Goal: Information Seeking & Learning: Check status

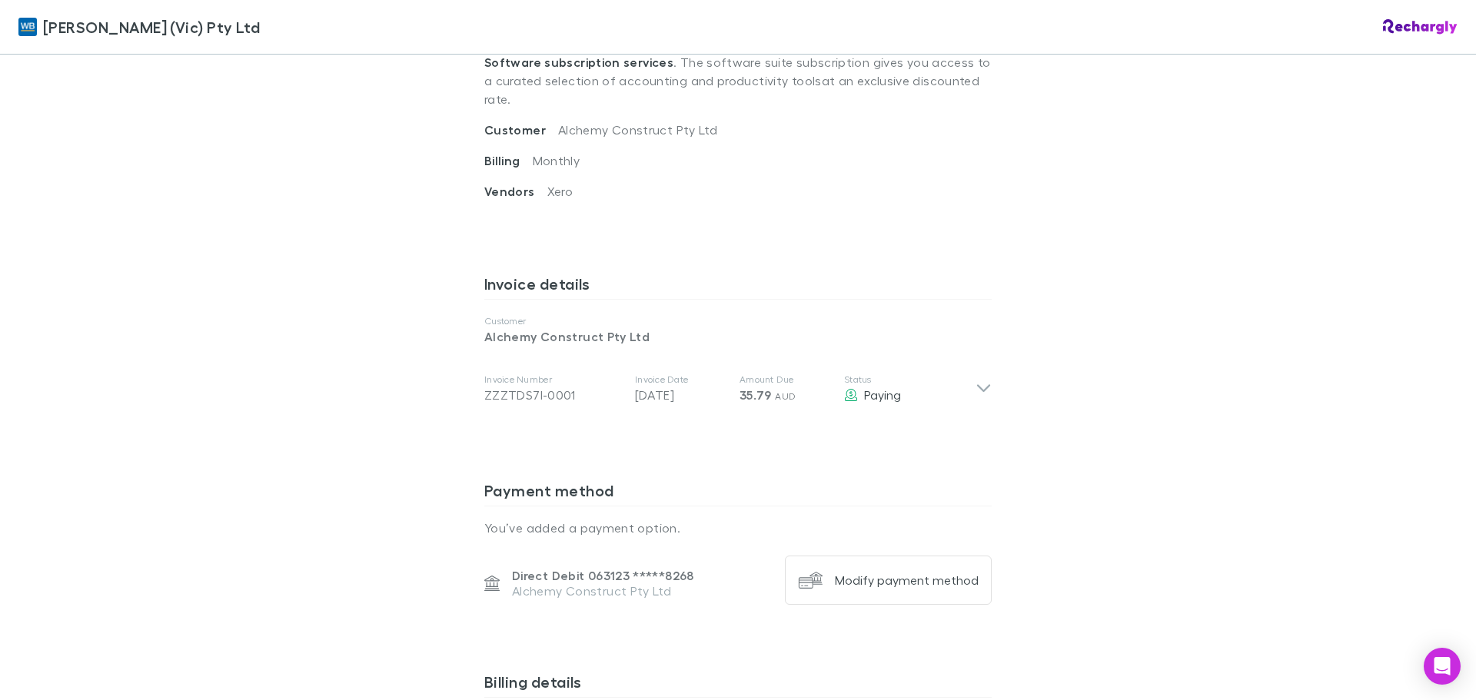
scroll to position [769, 0]
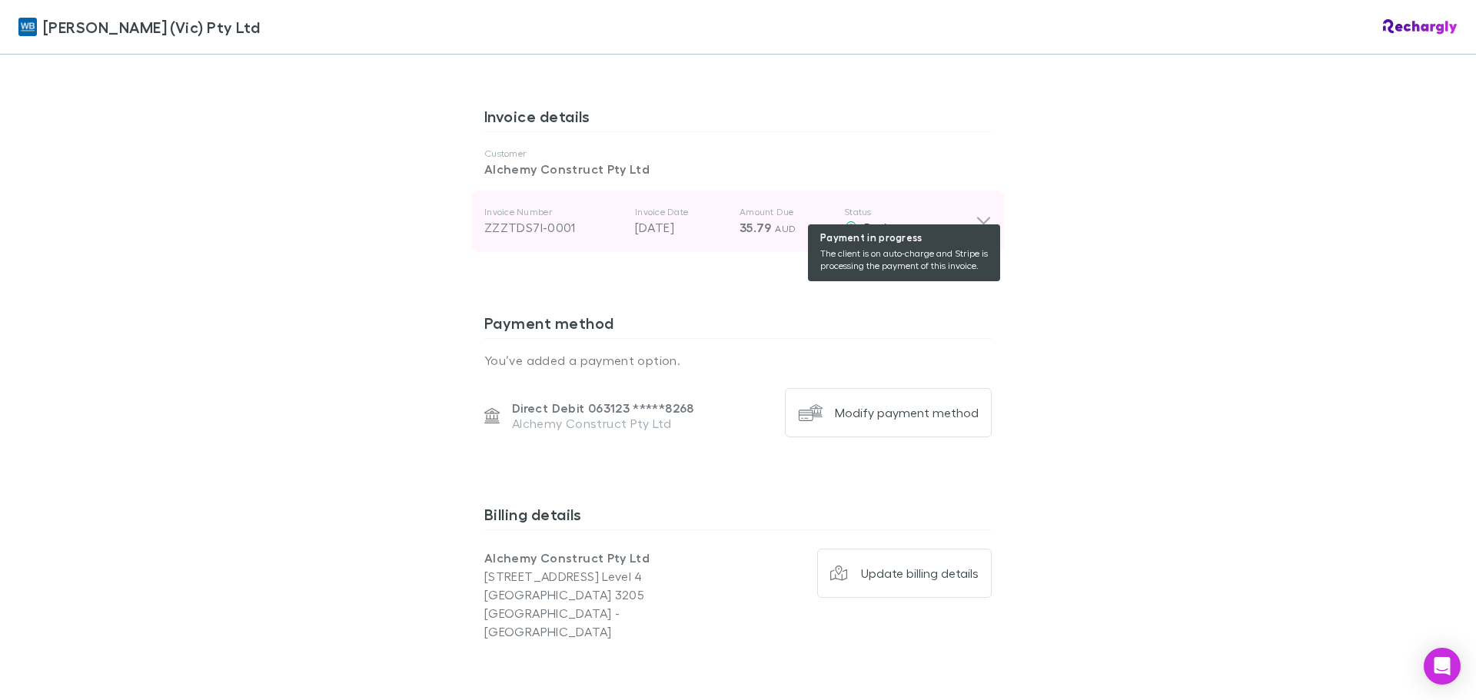
click at [965, 218] on div "Paying" at bounding box center [909, 227] width 131 height 18
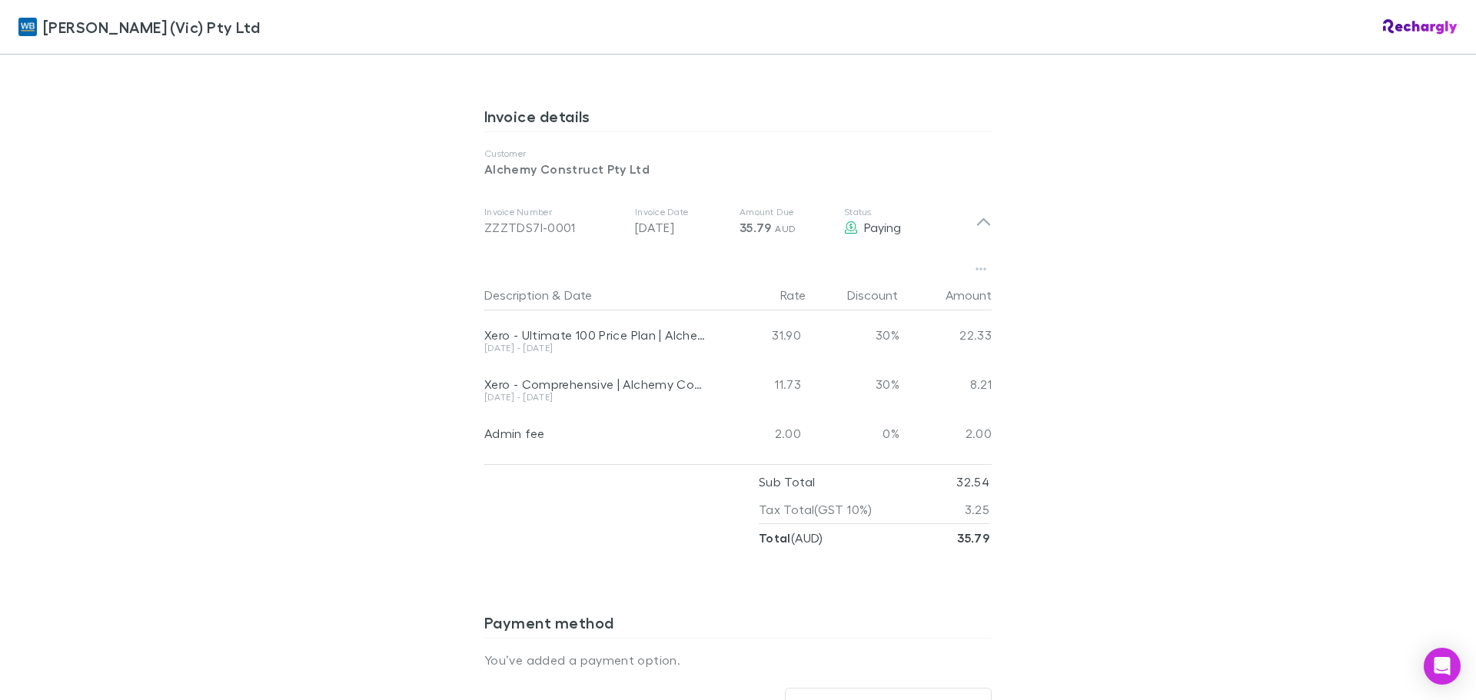
drag, startPoint x: 481, startPoint y: 381, endPoint x: 564, endPoint y: 379, distance: 83.1
click at [564, 393] on div "[DATE] - [DATE]" at bounding box center [596, 397] width 225 height 9
drag, startPoint x: 522, startPoint y: 331, endPoint x: 471, endPoint y: 350, distance: 55.0
click at [498, 344] on div "Xero - Ultimate 100 Price Plan | Alchemy Construct Payroll Pty Ltd [DATE] - [DA…" at bounding box center [737, 385] width 507 height 148
click at [411, 357] on div "[PERSON_NAME] (Vic) Pty Ltd [PERSON_NAME] (Vic) Pty Ltd Software subscriptions …" at bounding box center [738, 350] width 1476 height 700
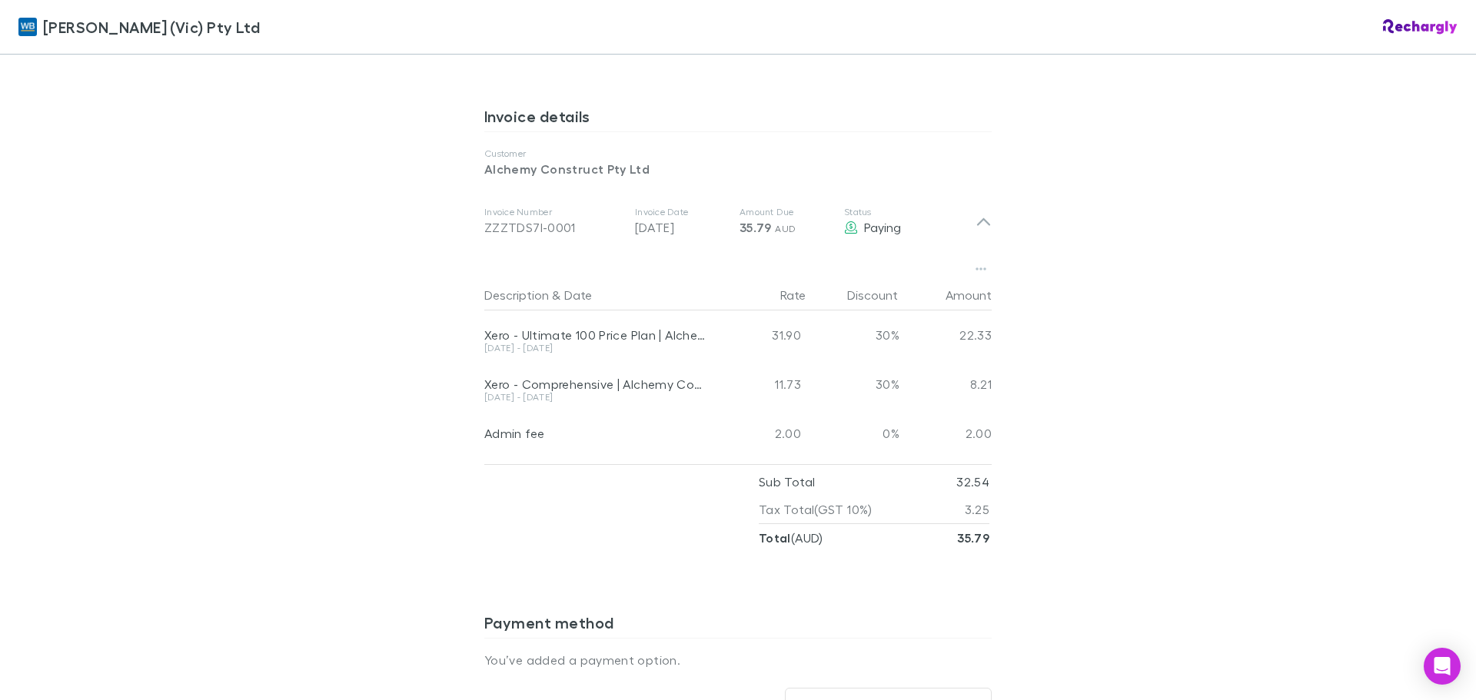
click at [543, 360] on div "Xero - Comprehensive | Alchemy Construct Pty Ltd" at bounding box center [596, 376] width 225 height 33
drag, startPoint x: 537, startPoint y: 331, endPoint x: 461, endPoint y: 330, distance: 76.1
click at [461, 330] on div "[PERSON_NAME] (Vic) Pty Ltd [PERSON_NAME] (Vic) Pty Ltd Software subscriptions …" at bounding box center [738, 350] width 1476 height 700
click at [459, 335] on div "[PERSON_NAME] (Vic) Pty Ltd [PERSON_NAME] (Vic) Pty Ltd Software subscriptions …" at bounding box center [738, 350] width 1476 height 700
drag, startPoint x: 599, startPoint y: 334, endPoint x: 465, endPoint y: 334, distance: 133.8
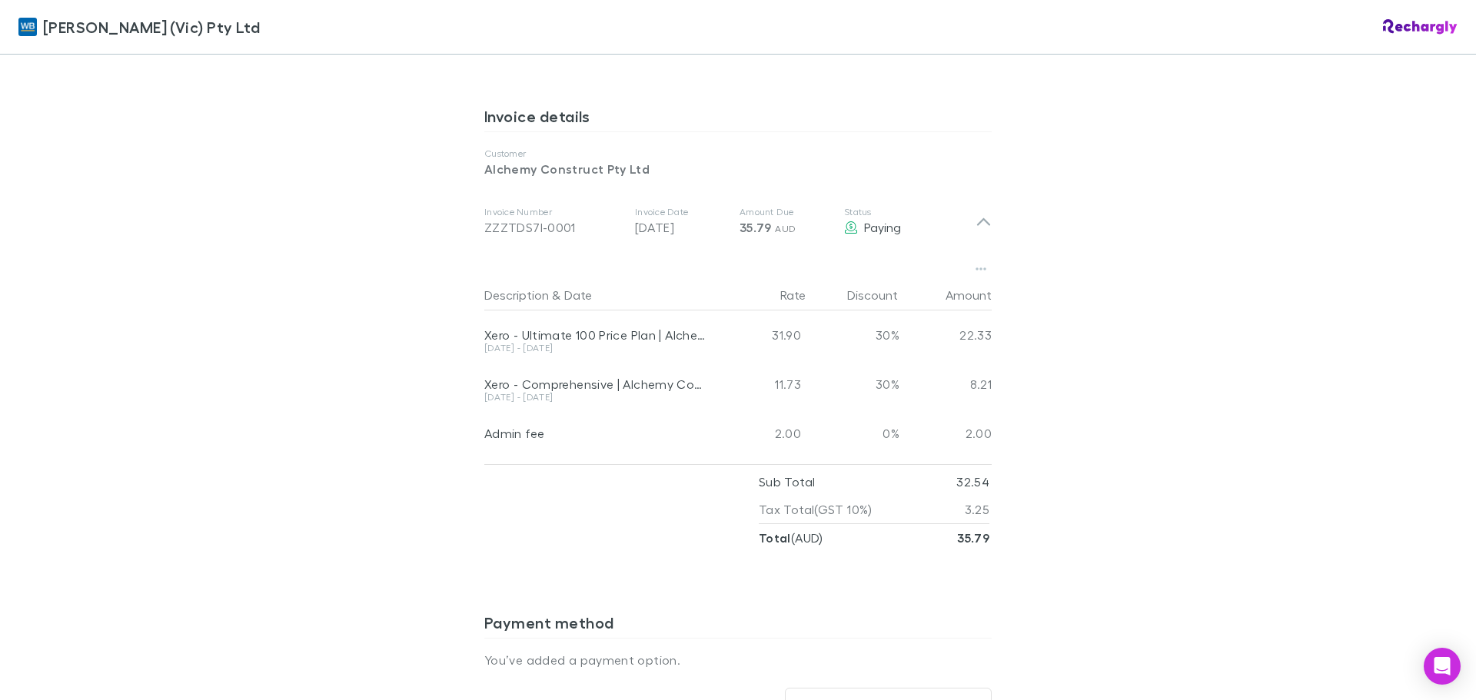
click at [472, 333] on div "Description & Date Rate Discount Amount Xero - Ultimate 100 Price Plan | Alchem…" at bounding box center [738, 402] width 532 height 300
click at [397, 326] on div "[PERSON_NAME] (Vic) Pty Ltd [PERSON_NAME] (Vic) Pty Ltd Software subscriptions …" at bounding box center [738, 350] width 1476 height 700
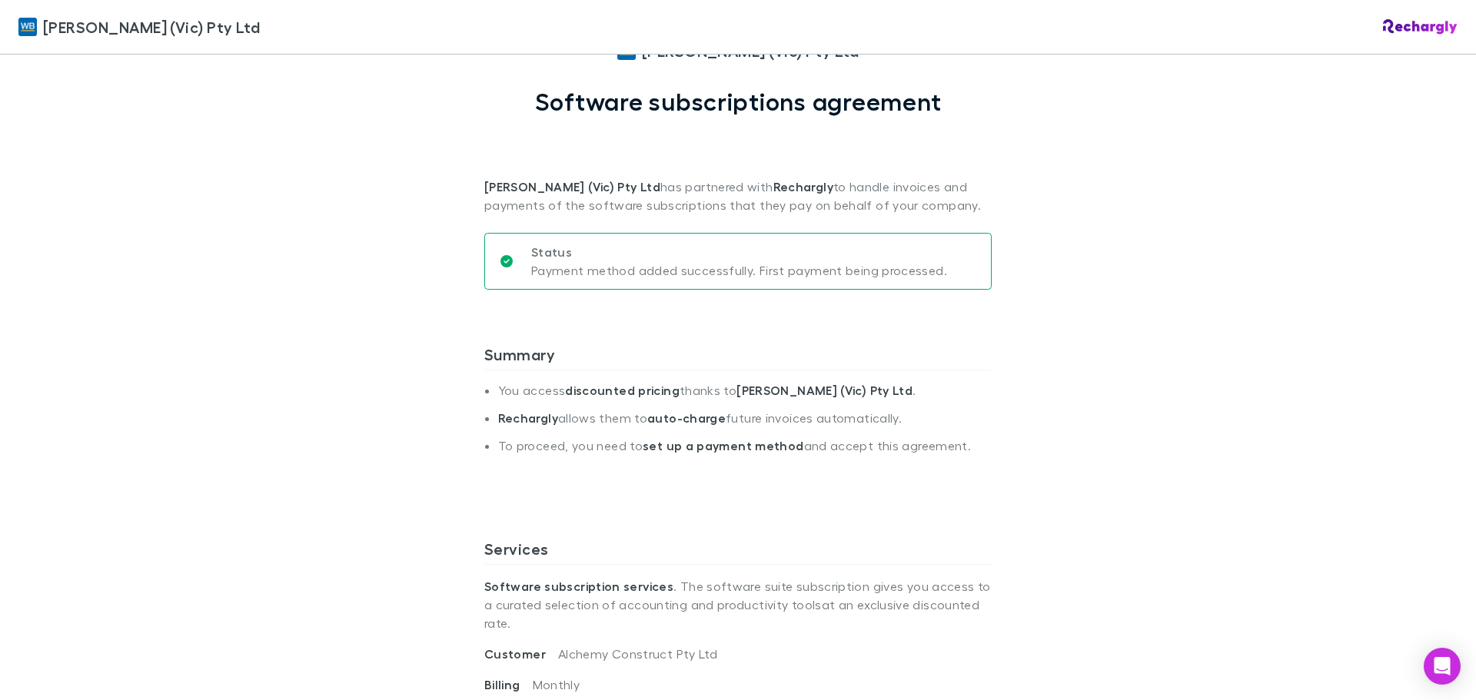
scroll to position [0, 0]
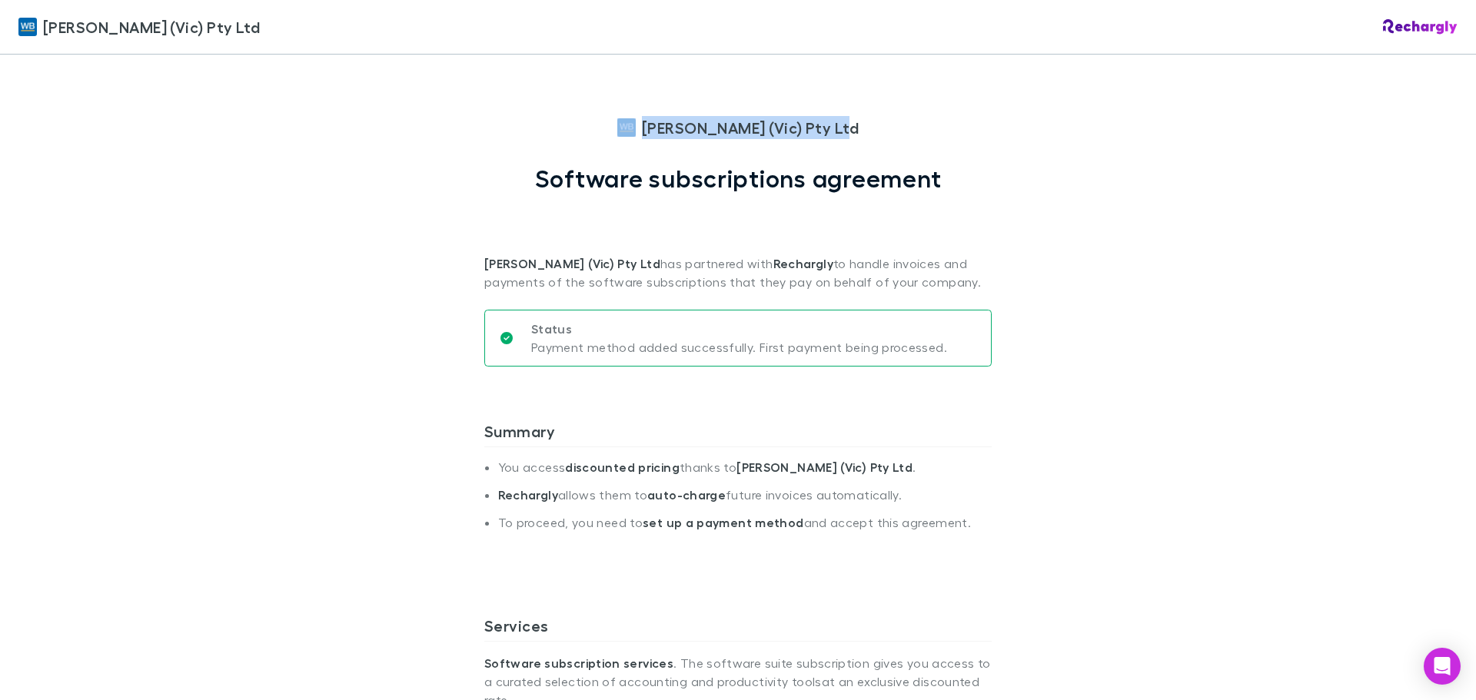
drag, startPoint x: 853, startPoint y: 128, endPoint x: 625, endPoint y: 142, distance: 228.0
click at [625, 141] on div "[PERSON_NAME] (Vic) Pty Ltd Software subscriptions agreement [PERSON_NAME] (Vic…" at bounding box center [737, 203] width 507 height 175
click at [496, 138] on div "[PERSON_NAME] (Vic) Pty Ltd Software subscriptions agreement [PERSON_NAME] (Vic…" at bounding box center [737, 203] width 507 height 175
